Goal: Task Accomplishment & Management: Manage account settings

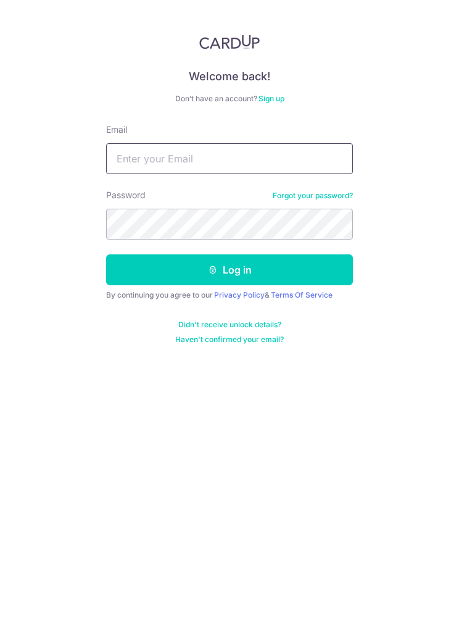
click at [296, 160] on input "Email" at bounding box center [229, 158] width 247 height 31
type input "[EMAIL_ADDRESS][DOMAIN_NAME]"
click at [119, 269] on button "Log in" at bounding box center [229, 269] width 247 height 31
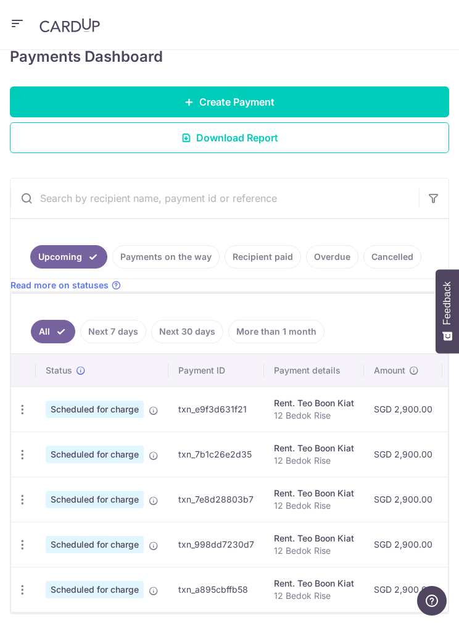
click at [12, 27] on icon "button" at bounding box center [17, 23] width 15 height 15
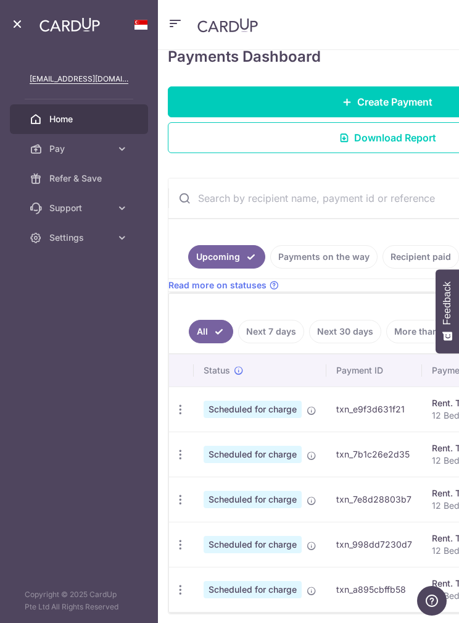
click at [122, 205] on icon at bounding box center [122, 208] width 12 height 12
click at [89, 173] on span "Refer & Save" at bounding box center [88, 178] width 79 height 12
